Goal: Navigation & Orientation: Find specific page/section

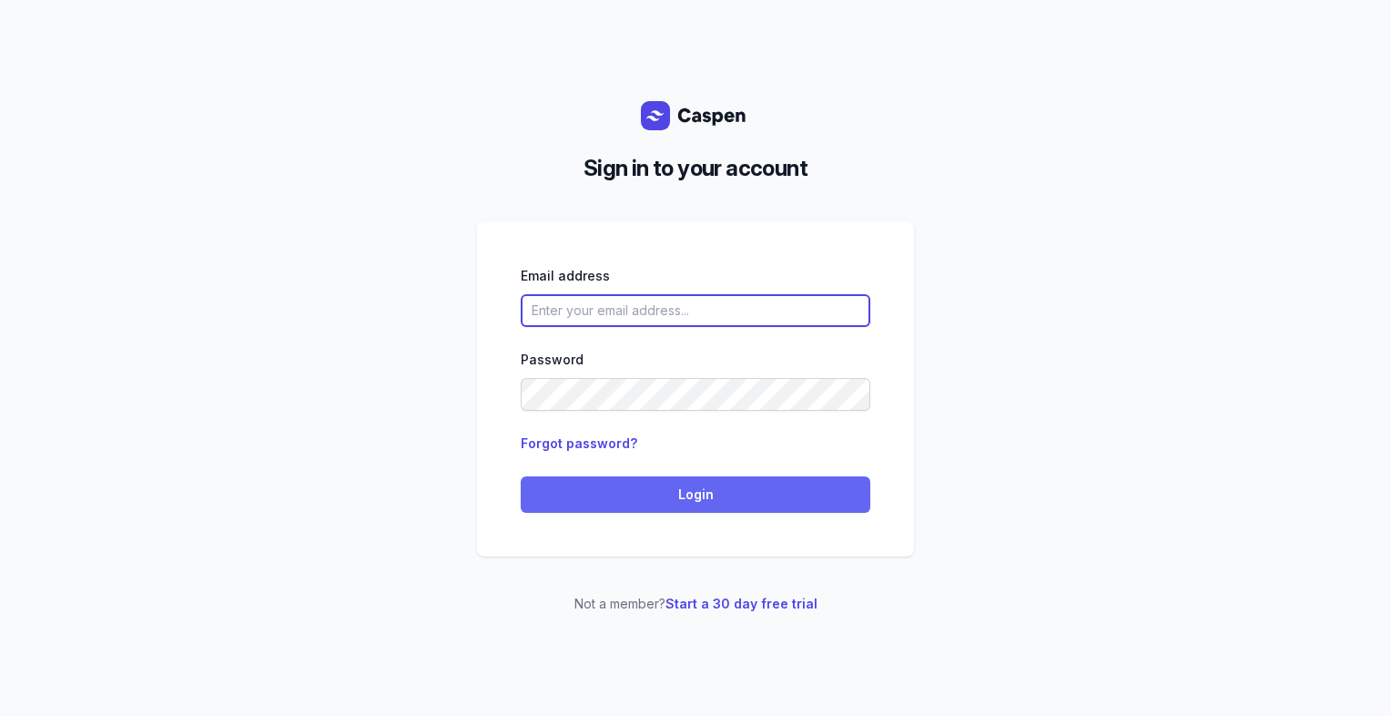
type input "[PERSON_NAME][EMAIL_ADDRESS][DOMAIN_NAME][PERSON_NAME]"
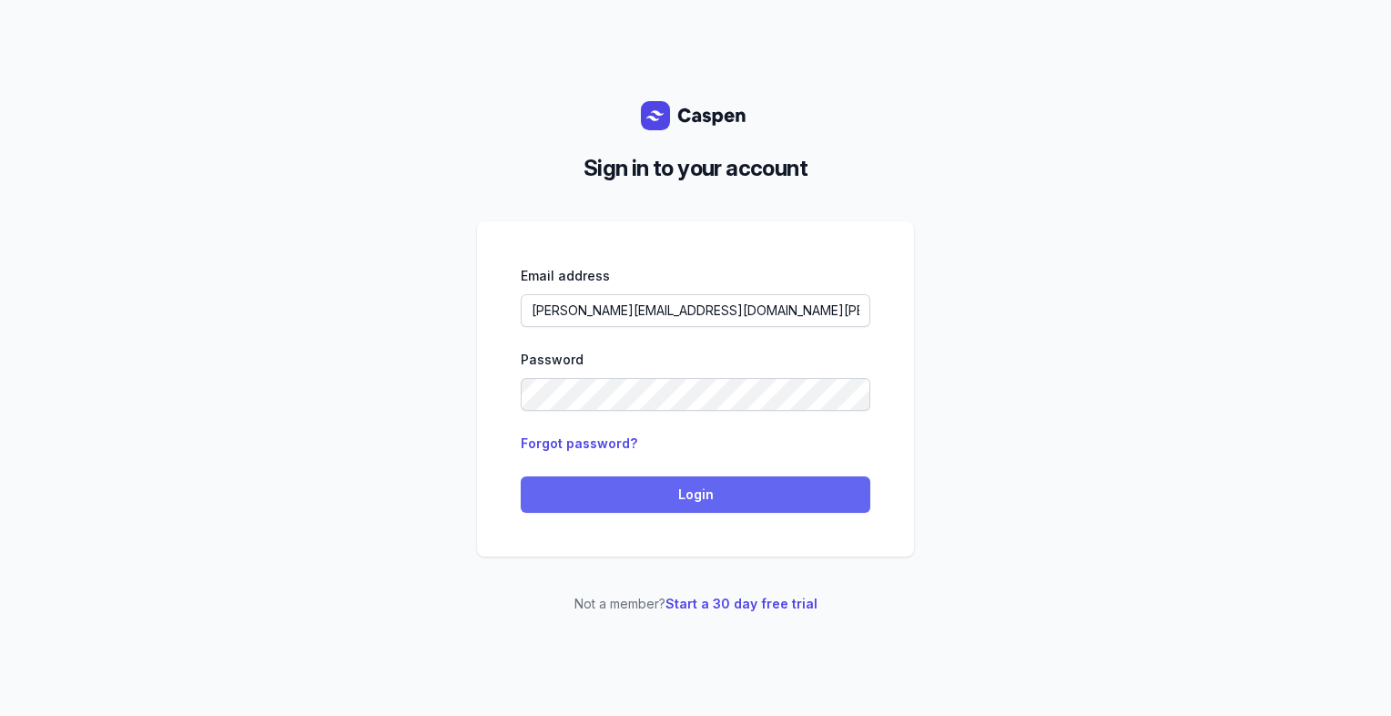
click at [768, 495] on span "Login" at bounding box center [696, 495] width 328 height 22
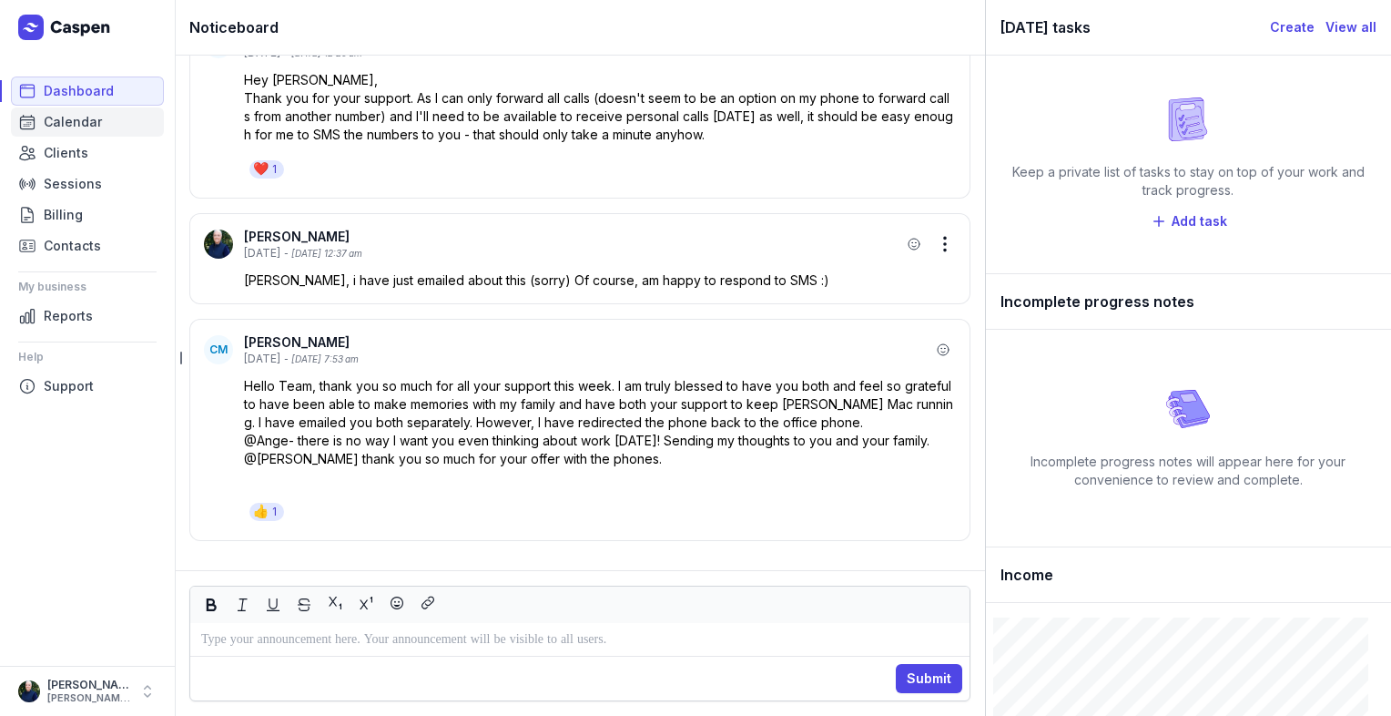
click at [67, 127] on span "Calendar" at bounding box center [73, 122] width 58 height 22
select select "week"
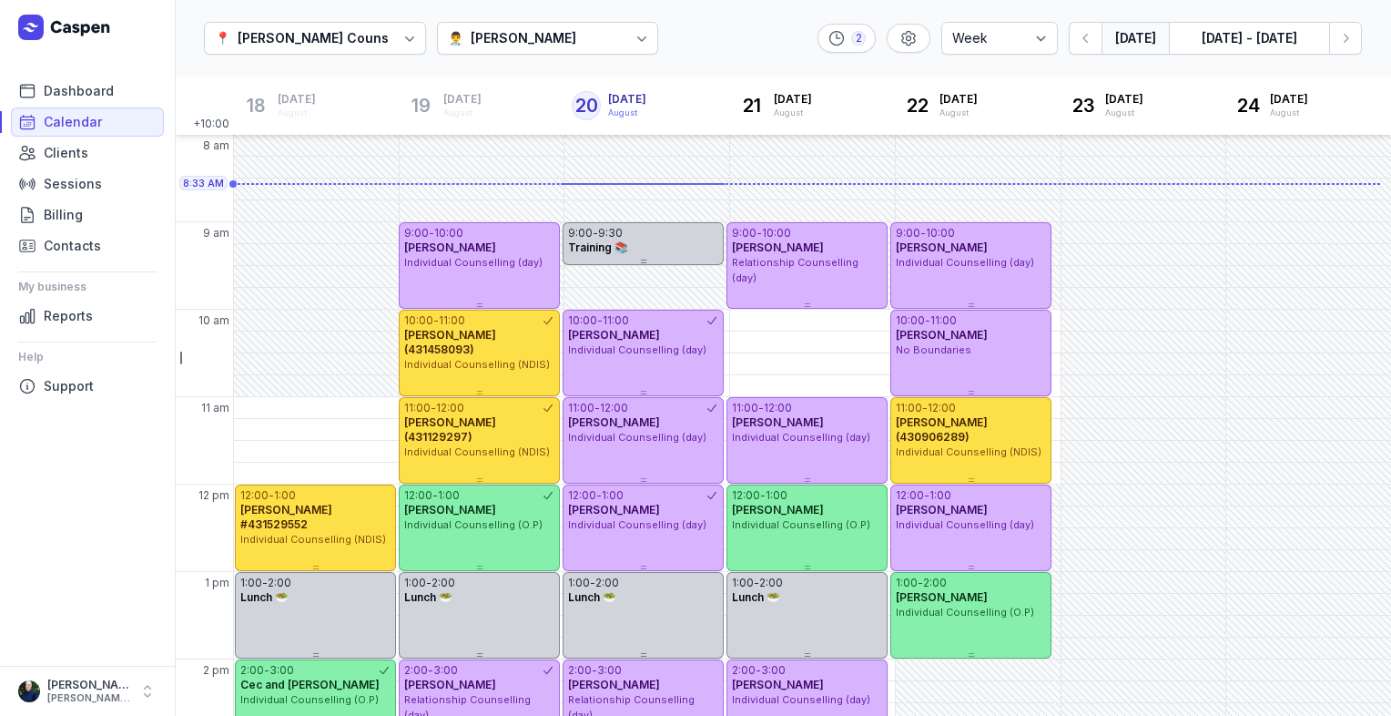
click at [644, 46] on div at bounding box center [642, 38] width 33 height 33
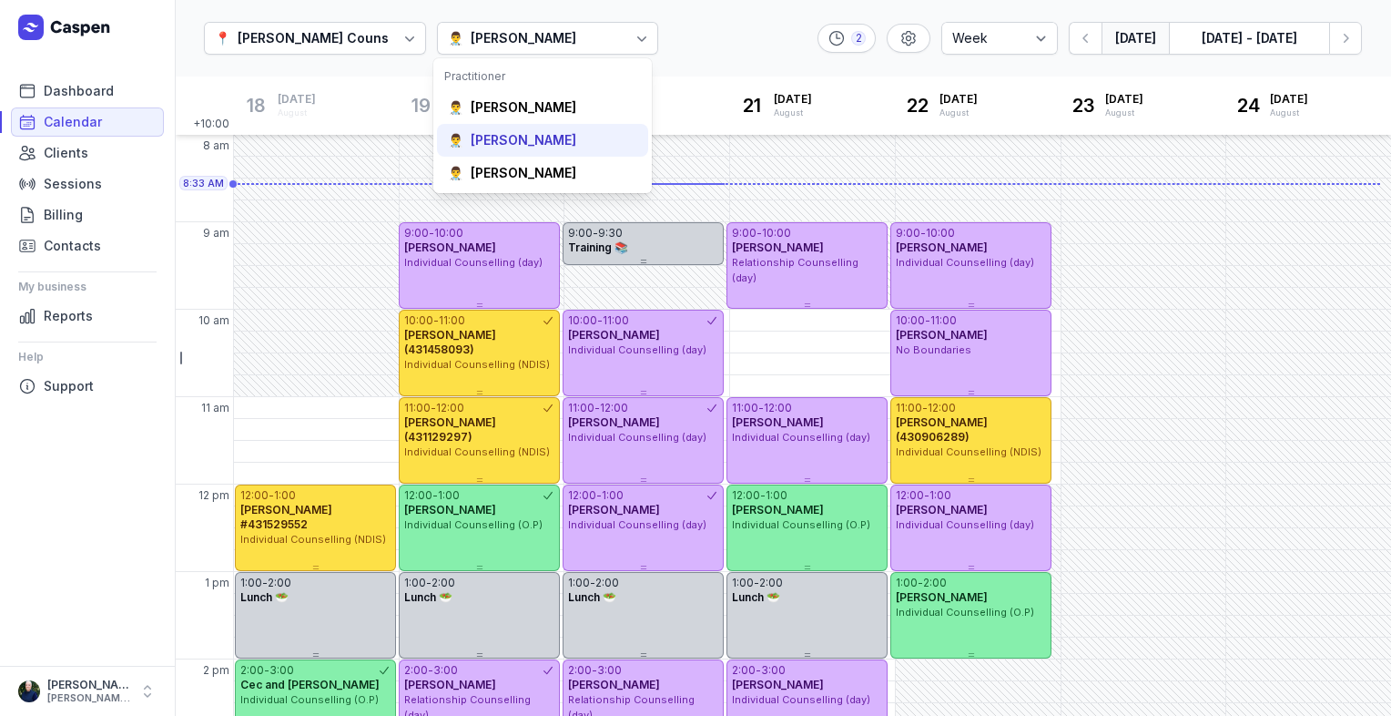
click at [532, 129] on div "👨‍⚕️ Tanya Fisher" at bounding box center [542, 140] width 211 height 33
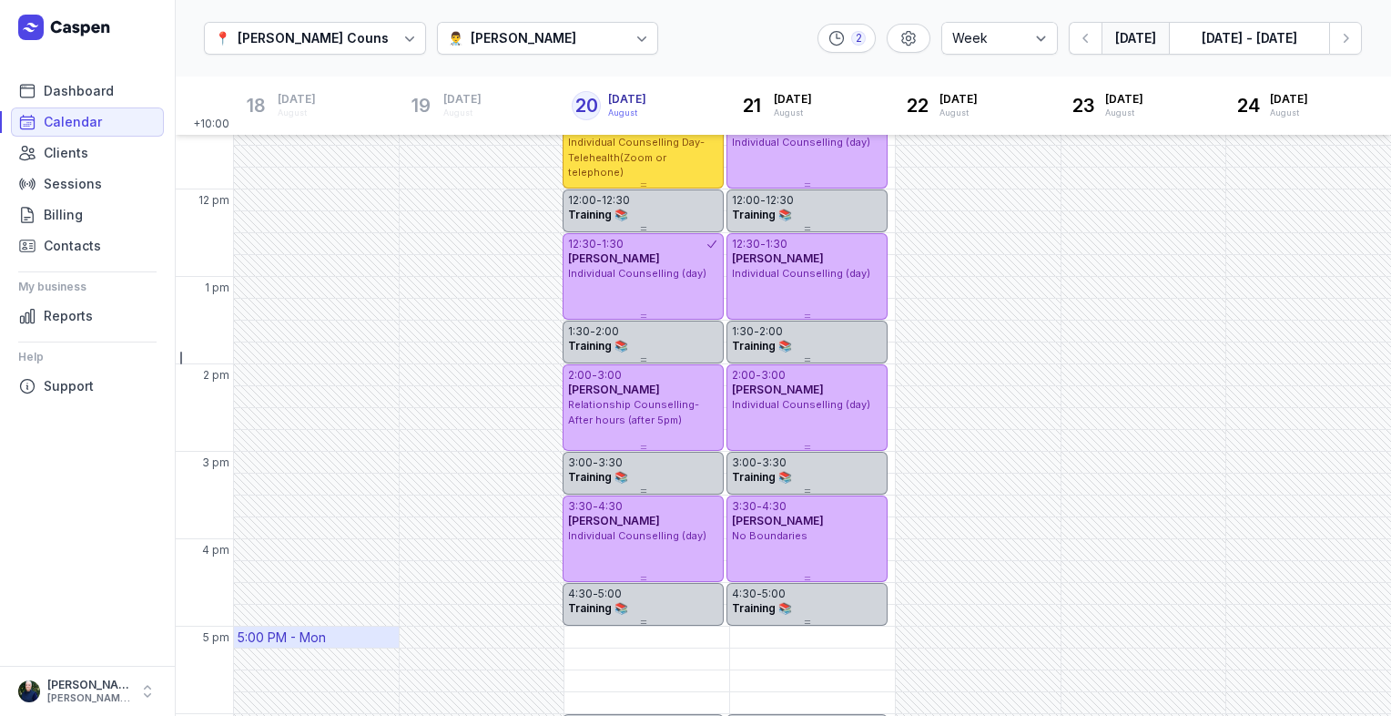
scroll to position [104, 0]
